Goal: Task Accomplishment & Management: Use online tool/utility

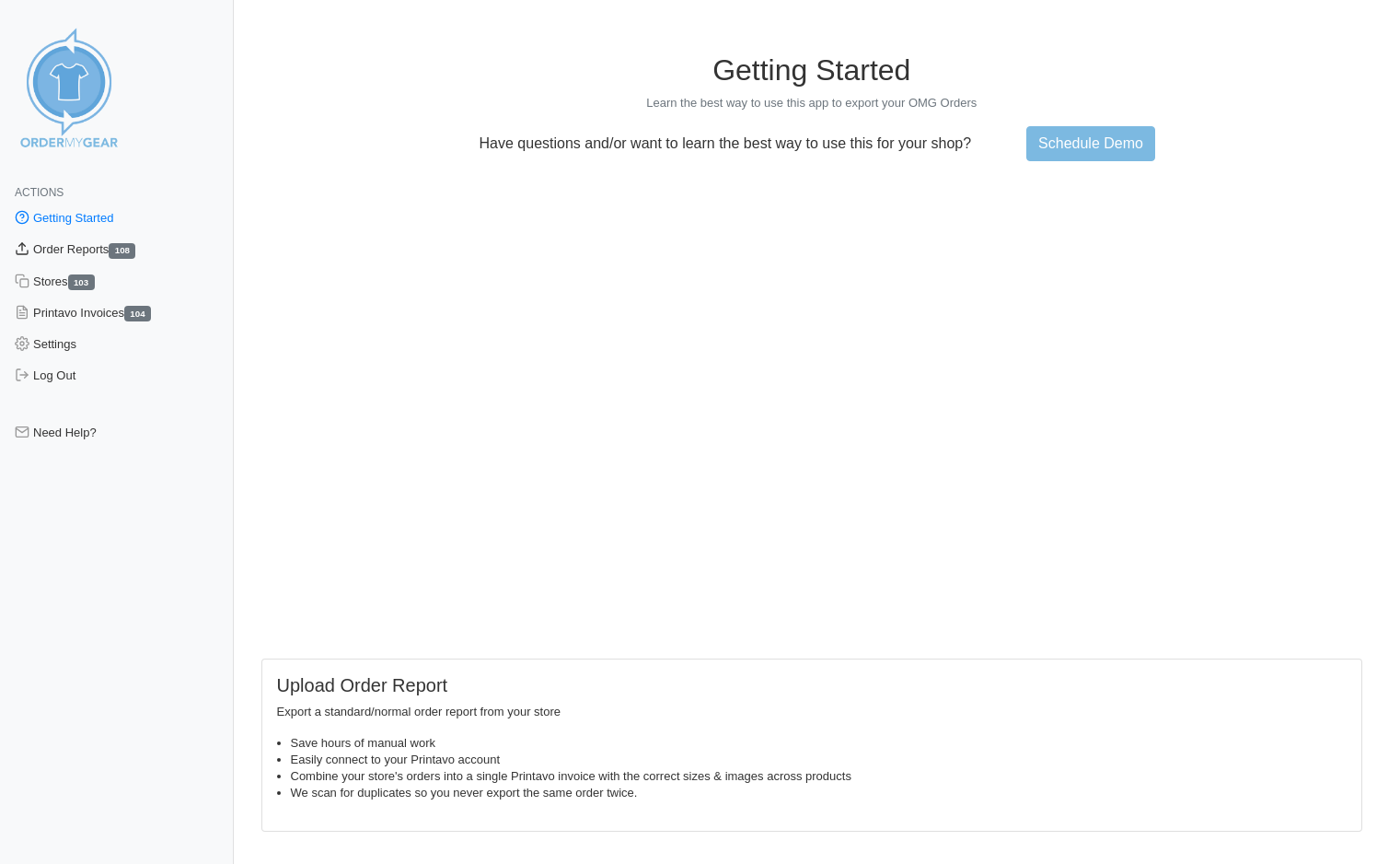
click at [93, 243] on link "Order Reports 108" at bounding box center [117, 250] width 234 height 32
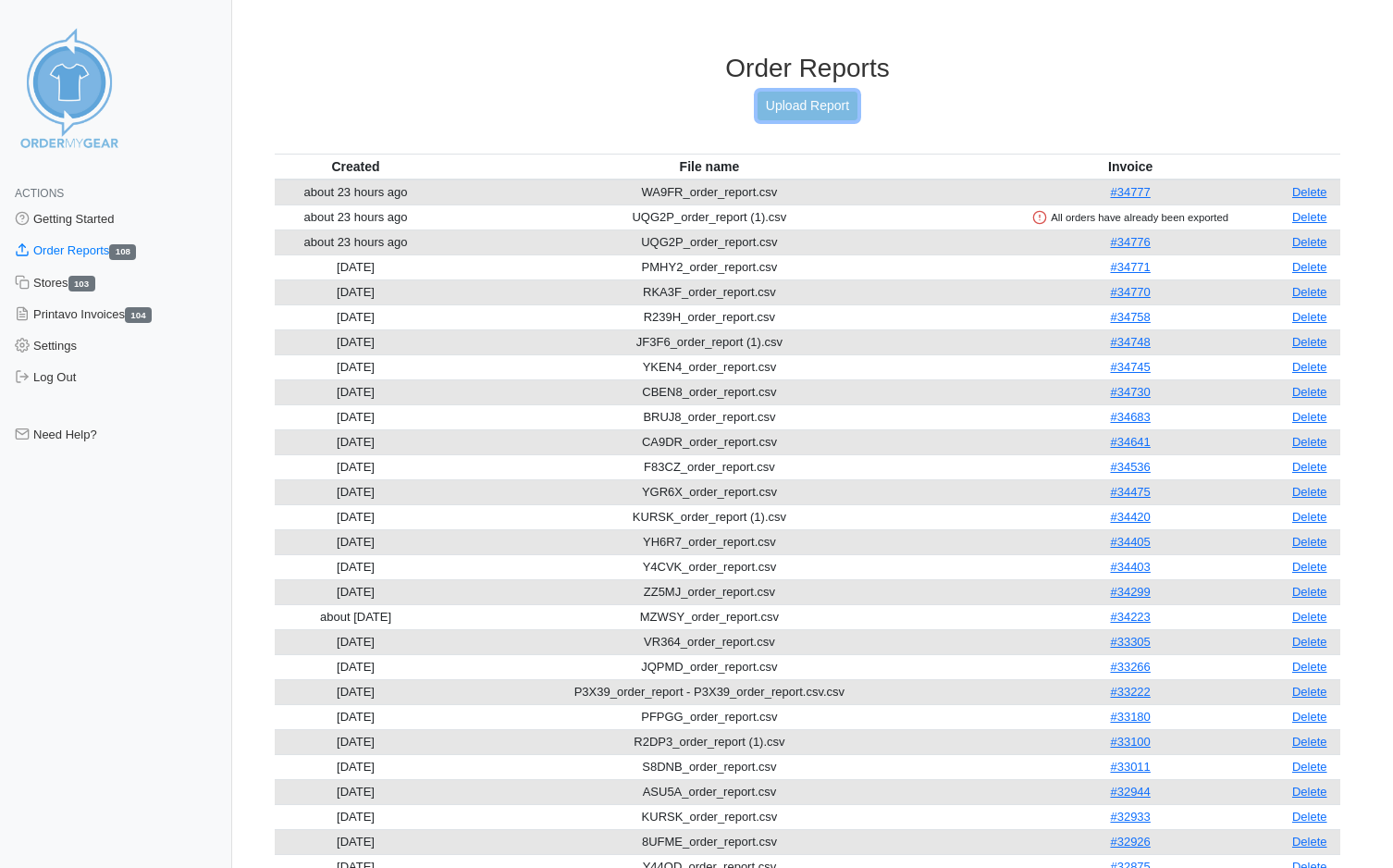
click at [786, 112] on link "Upload Report" at bounding box center [807, 106] width 100 height 29
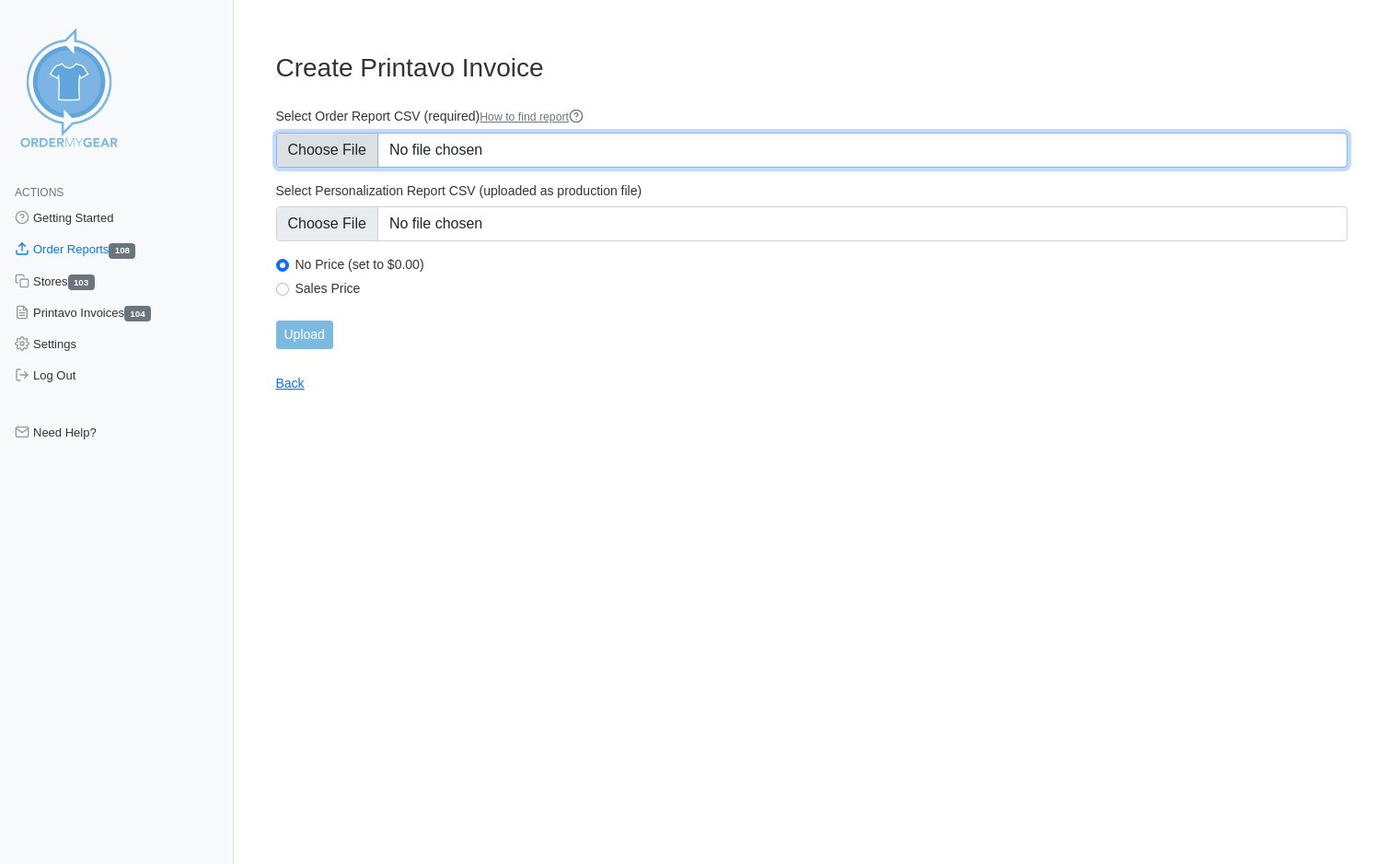
click at [333, 145] on input "Select Order Report CSV (required) How to find report" at bounding box center [812, 149] width 1073 height 35
type input "C:\fakepath\MKNFK_order_report.csv"
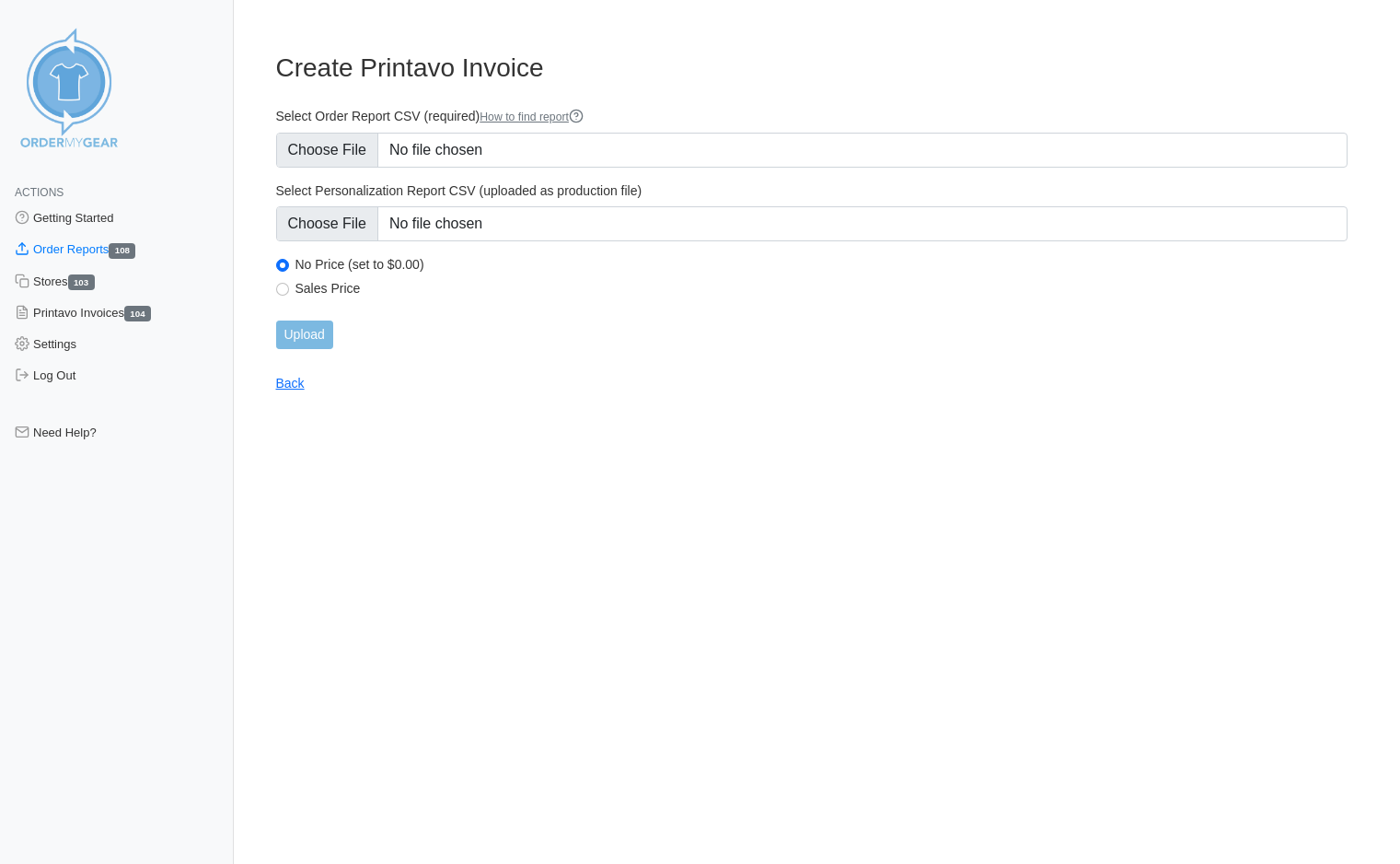
click at [289, 287] on div "Sales Price" at bounding box center [812, 291] width 1073 height 22
click at [278, 291] on input "Sales Price" at bounding box center [283, 289] width 13 height 13
radio input "true"
click at [296, 328] on input "Upload" at bounding box center [304, 334] width 57 height 29
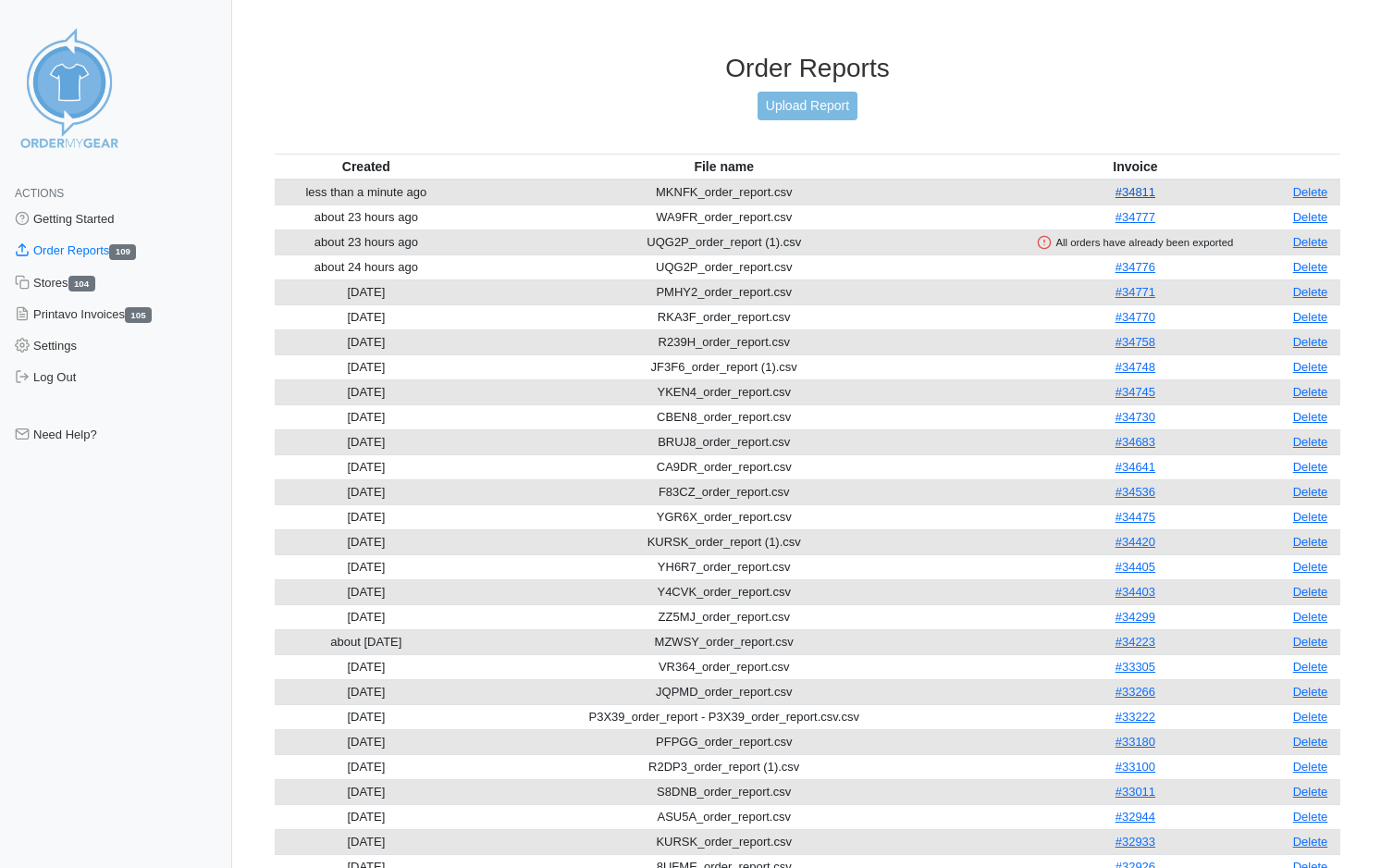
click at [1138, 191] on link "#34811" at bounding box center [1135, 191] width 39 height 14
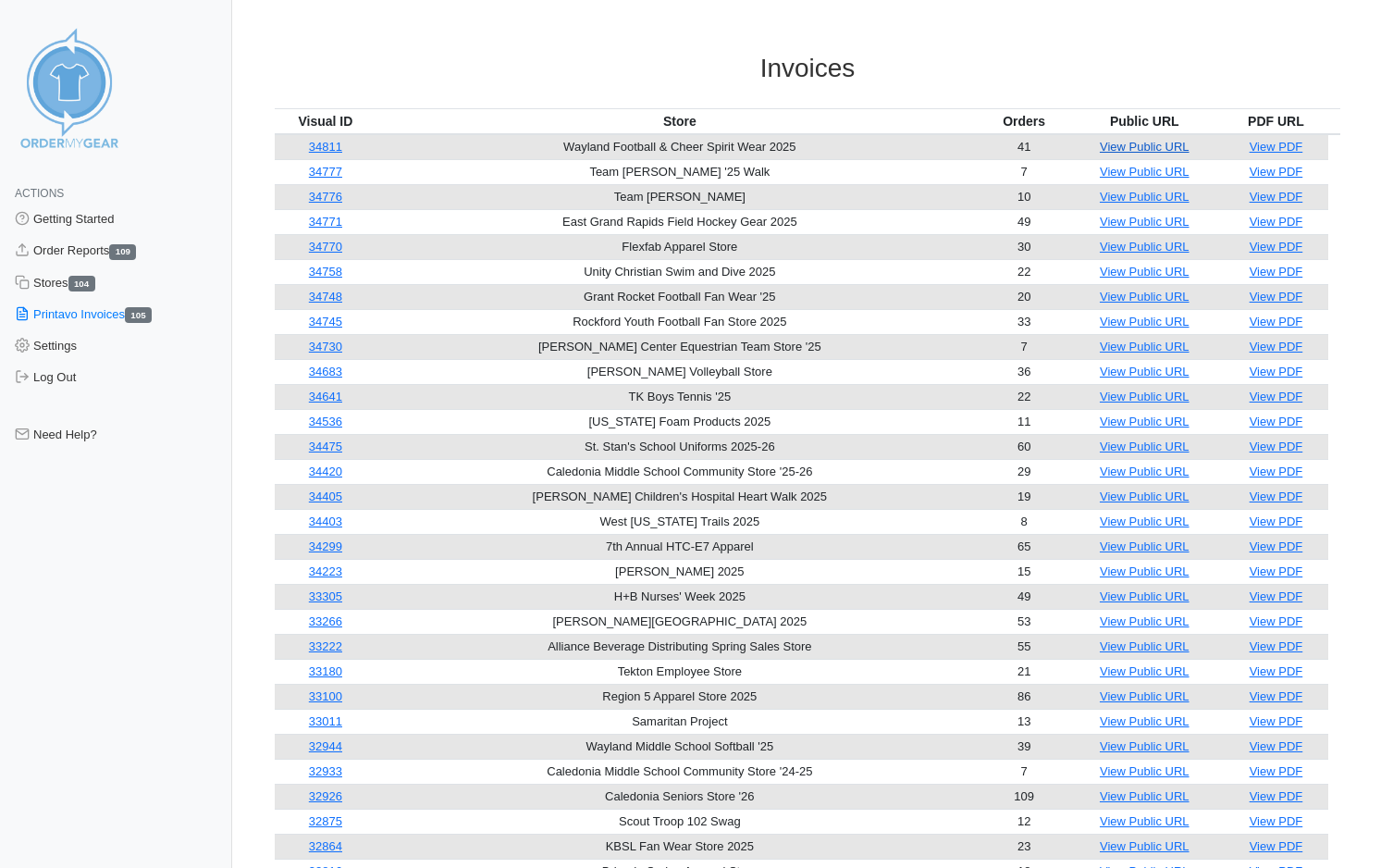
click at [1134, 145] on link "View Public URL" at bounding box center [1145, 146] width 90 height 14
